Goal: Navigation & Orientation: Find specific page/section

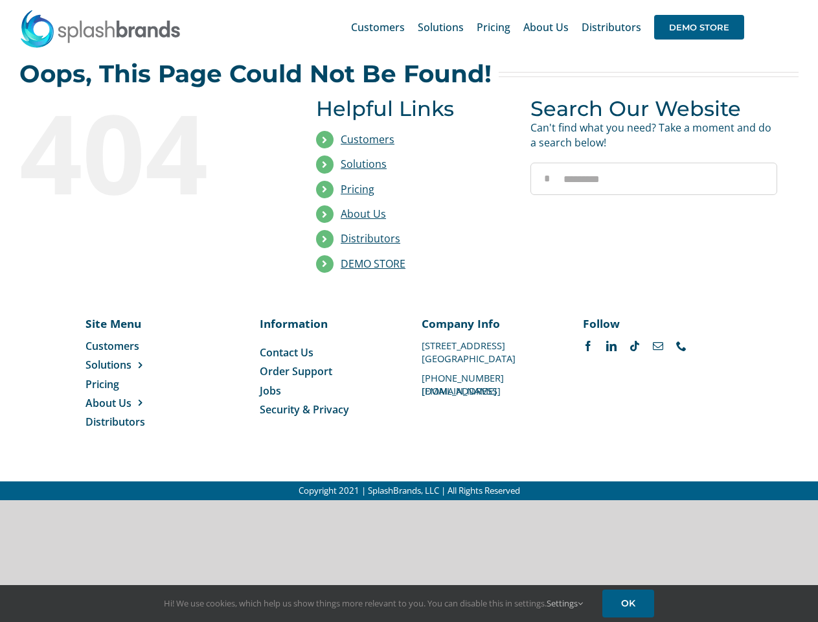
click at [409, 250] on li "Distributors" at bounding box center [413, 239] width 195 height 25
click at [739, 0] on div "Search for: * Customers Solutions Stores New Hire Kits Manufacturing Store Mark…" at bounding box center [408, 27] width 779 height 54
click at [699, 27] on span "DEMO STORE" at bounding box center [699, 27] width 90 height 25
click at [373, 264] on link "DEMO STORE" at bounding box center [373, 264] width 65 height 14
click at [129, 365] on span "Solutions" at bounding box center [109, 365] width 46 height 14
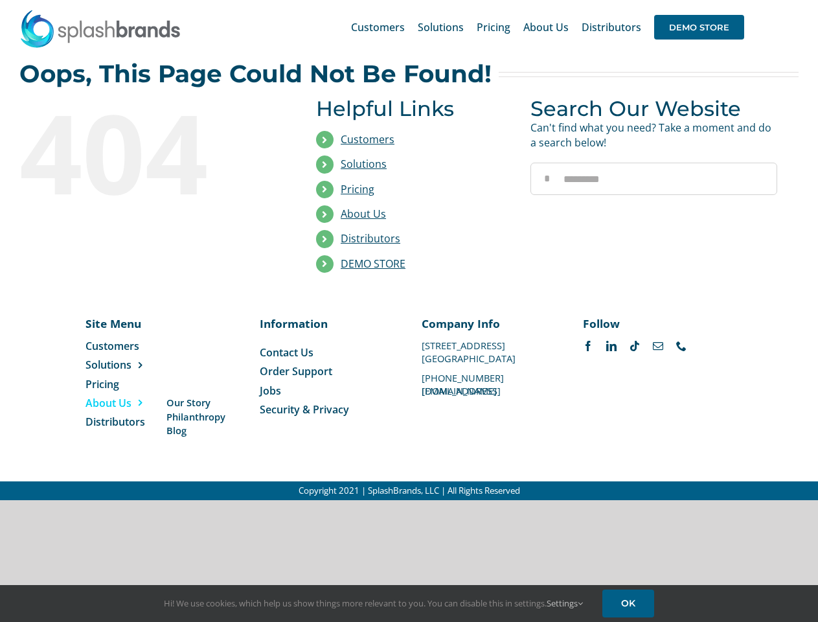
click at [129, 403] on span "About Us" at bounding box center [109, 403] width 46 height 14
click at [566, 603] on link "Settings" at bounding box center [565, 603] width 36 height 12
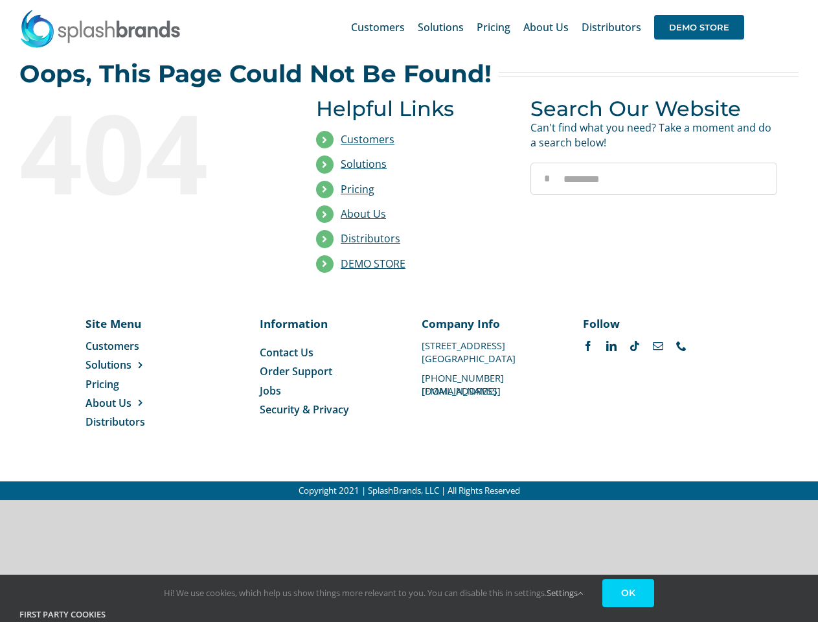
click at [630, 603] on div "Hi! We use cookies, which help us show things more relevant to you. You can dis…" at bounding box center [409, 598] width 818 height 47
